Goal: Transaction & Acquisition: Obtain resource

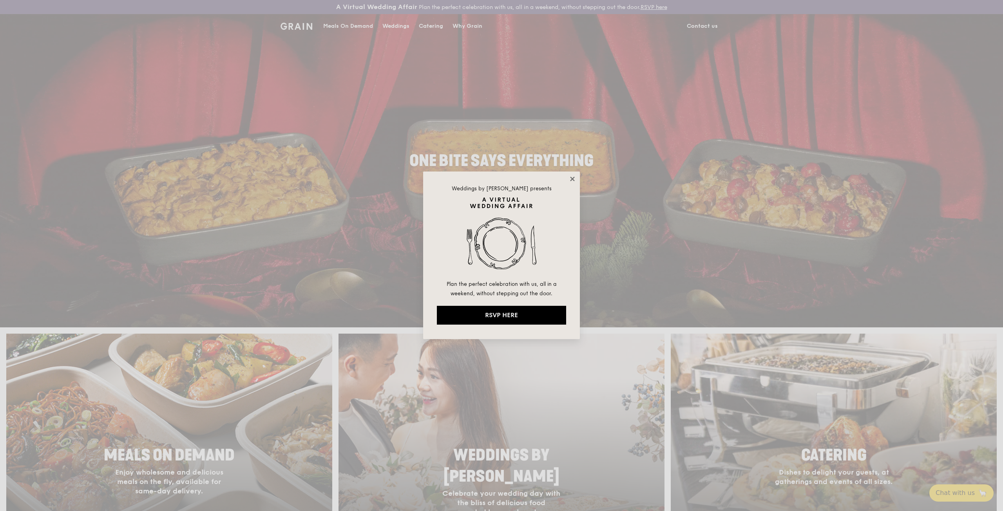
click at [572, 176] on icon at bounding box center [572, 179] width 7 height 7
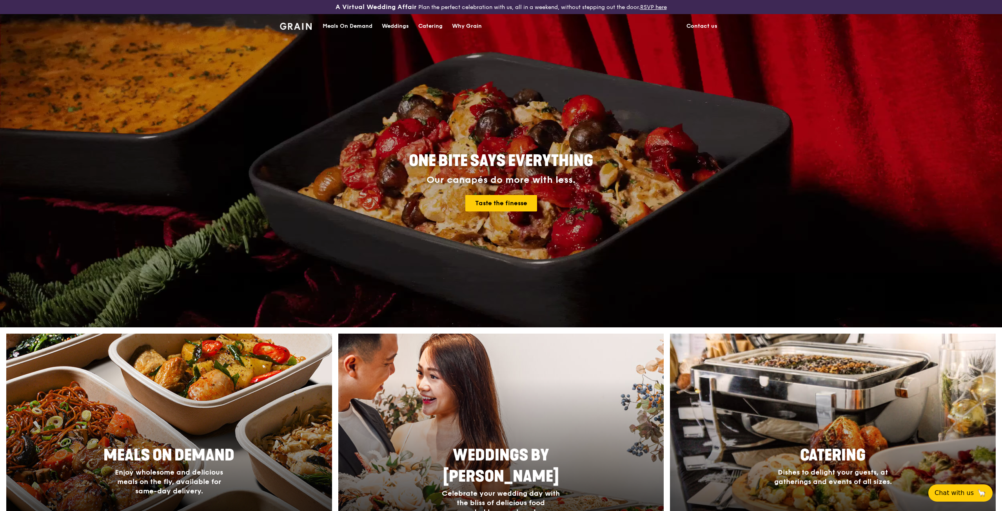
click at [427, 24] on div "Catering" at bounding box center [430, 26] width 24 height 24
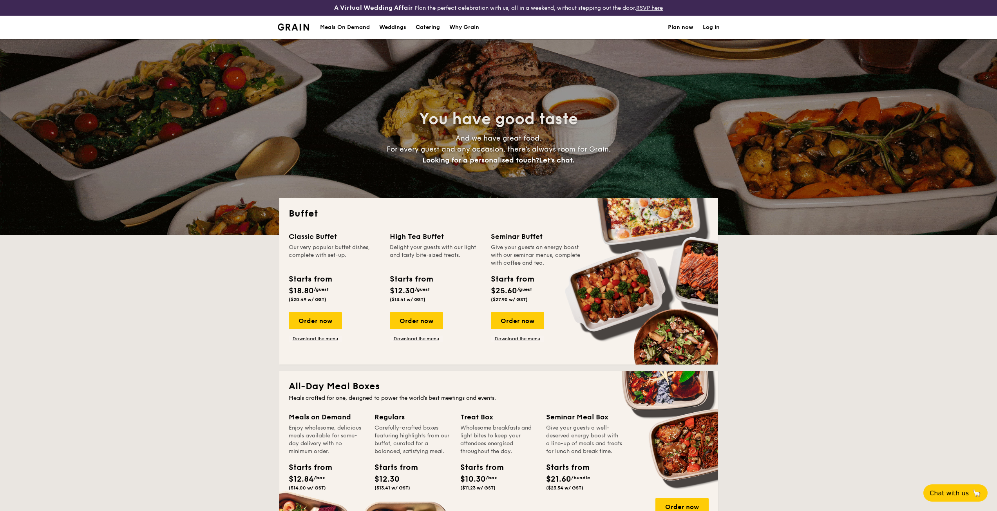
select select
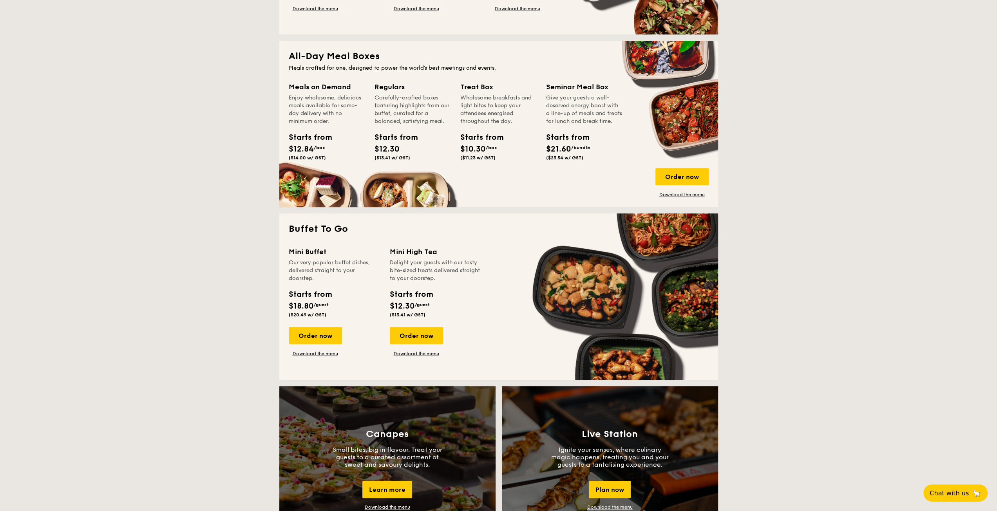
scroll to position [196, 0]
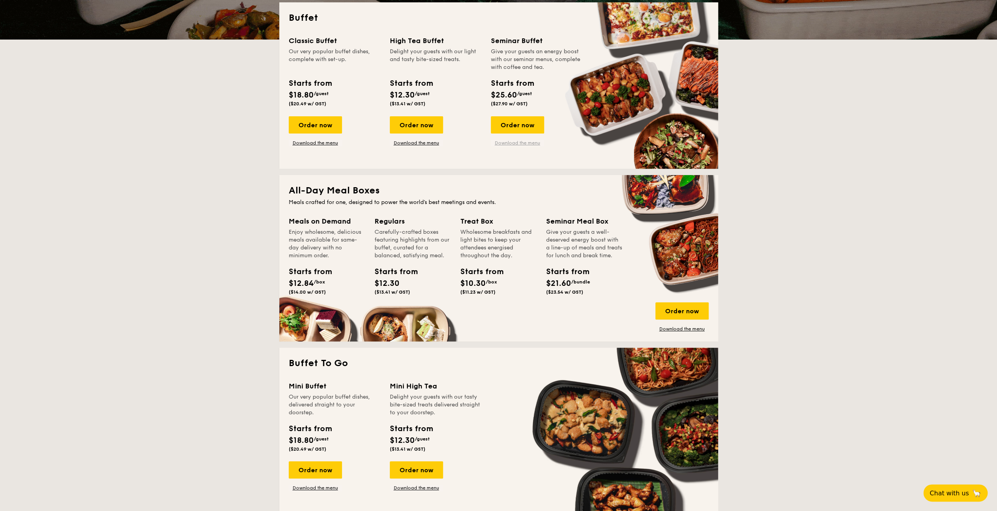
click at [534, 141] on link "Download the menu" at bounding box center [517, 143] width 53 height 6
